Goal: Browse casually: Explore the website without a specific task or goal

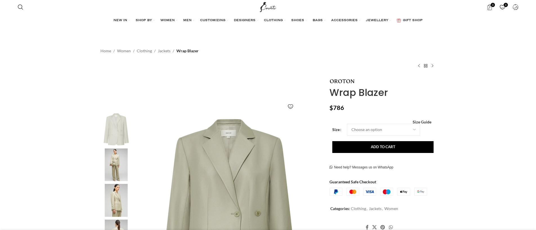
click at [117, 168] on img at bounding box center [116, 165] width 34 height 33
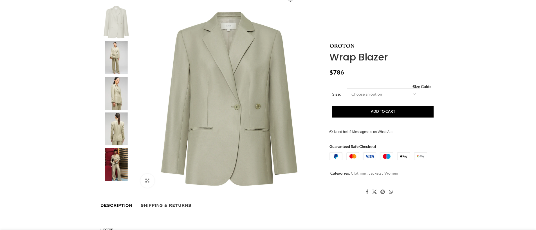
scroll to position [109, 0]
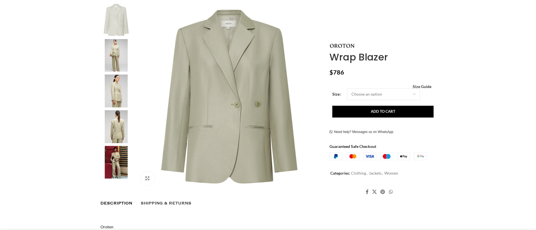
click at [118, 160] on img at bounding box center [116, 162] width 34 height 33
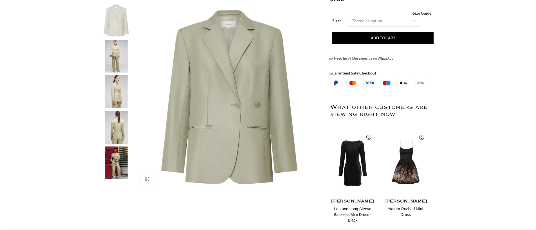
click at [118, 160] on img at bounding box center [116, 163] width 34 height 33
click at [118, 160] on img "5 / 6" at bounding box center [116, 163] width 34 height 33
click at [122, 125] on img "4 / 6" at bounding box center [116, 127] width 34 height 33
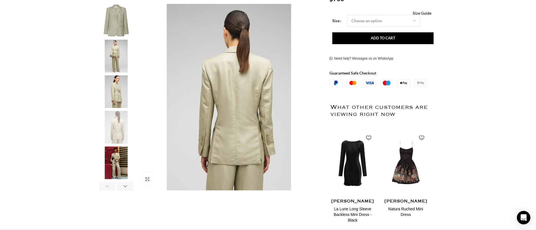
click at [118, 169] on img "5 / 6" at bounding box center [116, 163] width 34 height 33
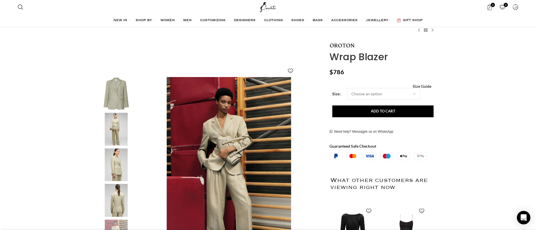
scroll to position [11, 0]
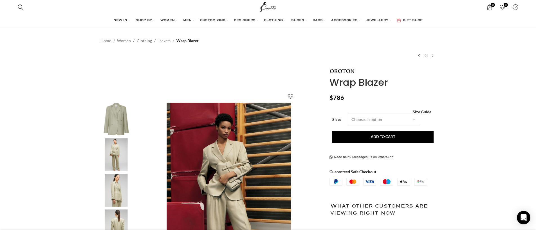
click at [111, 150] on img "2 / 6" at bounding box center [116, 154] width 34 height 33
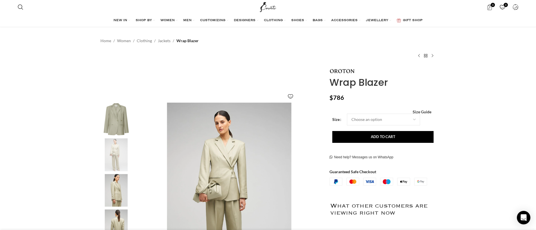
scroll to position [0, 355]
click at [112, 194] on img "3 / 6" at bounding box center [116, 190] width 34 height 33
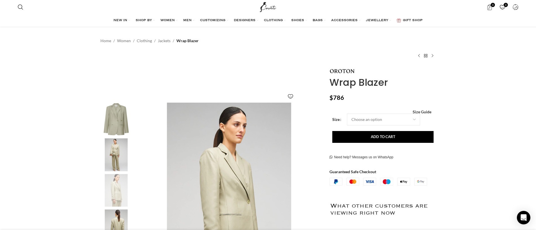
click at [117, 144] on img "2 / 6" at bounding box center [116, 154] width 34 height 33
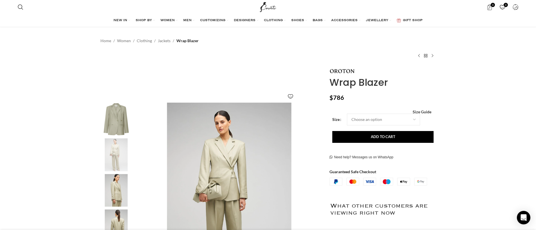
click at [118, 193] on img "3 / 6" at bounding box center [116, 190] width 34 height 33
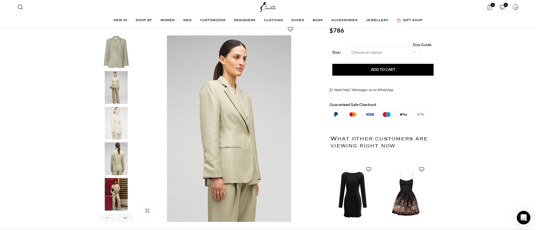
scroll to position [92, 0]
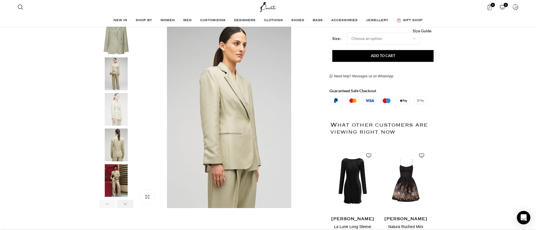
click at [127, 202] on div "Next slide" at bounding box center [125, 204] width 17 height 8
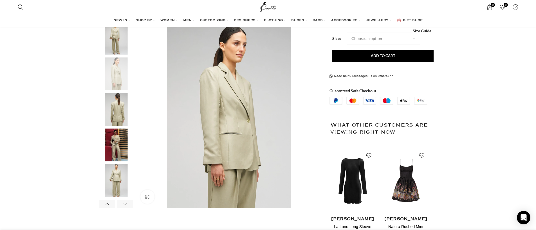
click at [127, 202] on div "Next slide" at bounding box center [125, 204] width 17 height 8
click at [111, 174] on img "6 / 6" at bounding box center [116, 180] width 34 height 33
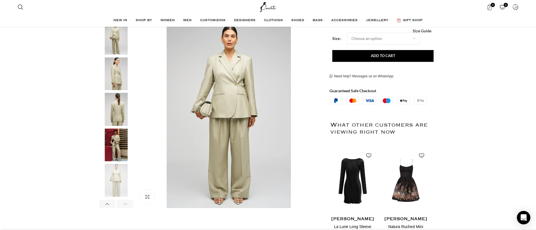
scroll to position [0, 474]
click at [124, 203] on div "Next slide" at bounding box center [125, 204] width 17 height 8
